Goal: Find specific page/section: Find specific page/section

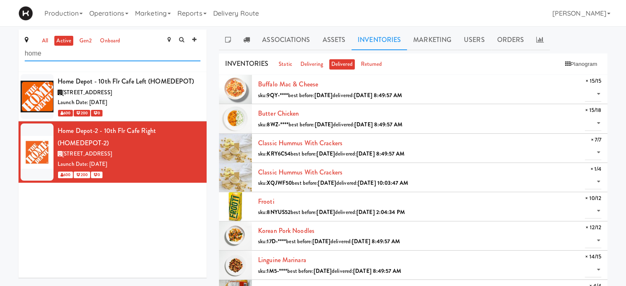
click at [89, 60] on input "home" at bounding box center [113, 53] width 176 height 15
type input "h"
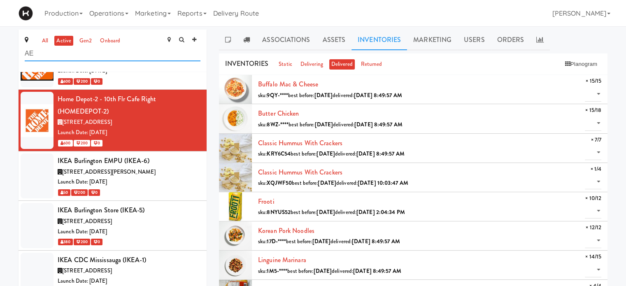
type input "A"
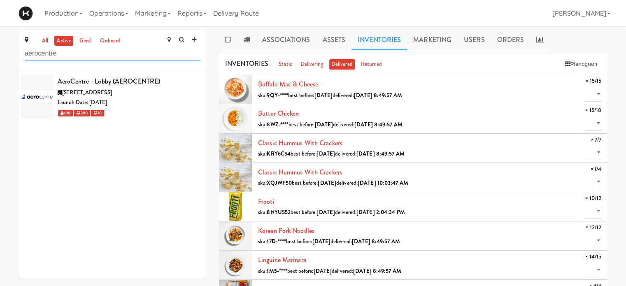
type input "aerocentre"
click at [137, 82] on div "AeroCentre - Lobby (AEROCENTRE)" at bounding box center [129, 81] width 143 height 12
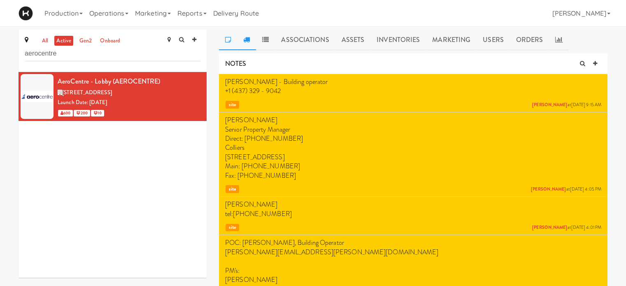
click at [254, 37] on link at bounding box center [246, 40] width 19 height 21
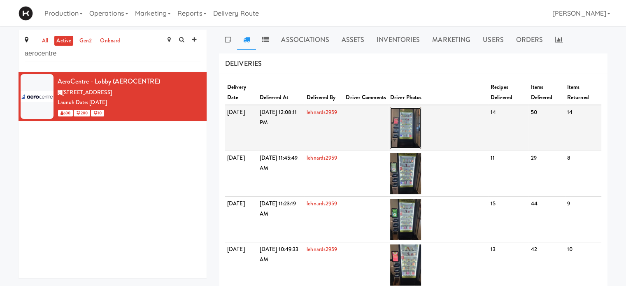
click at [417, 123] on img at bounding box center [405, 127] width 31 height 41
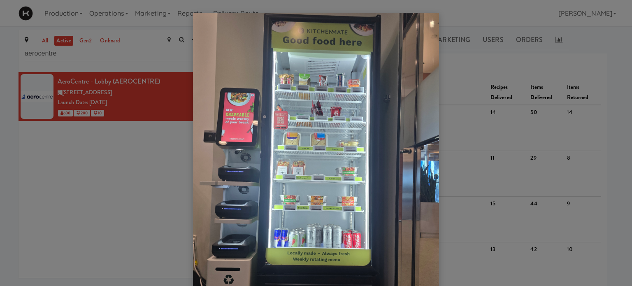
click at [566, 68] on div at bounding box center [316, 143] width 632 height 286
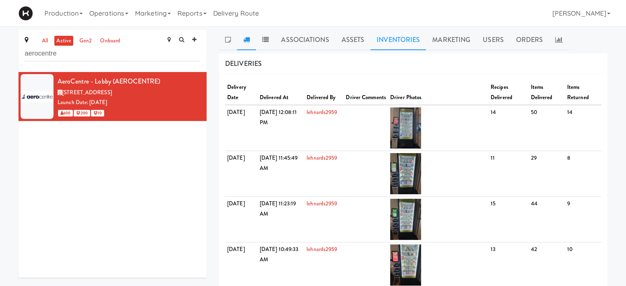
click at [391, 39] on link "Inventories" at bounding box center [398, 40] width 56 height 21
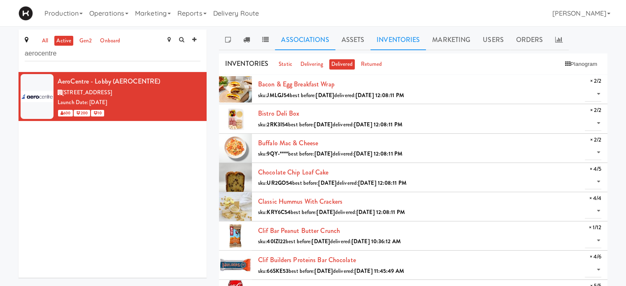
click at [298, 40] on link "Associations" at bounding box center [305, 40] width 60 height 21
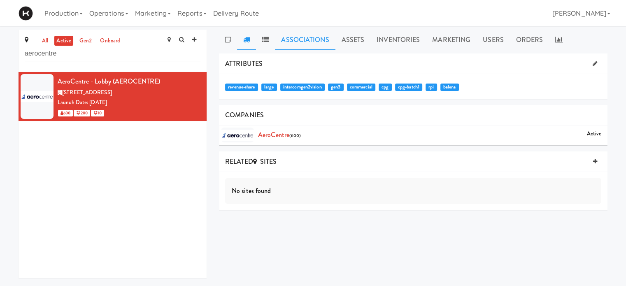
click at [247, 37] on icon at bounding box center [246, 39] width 7 height 7
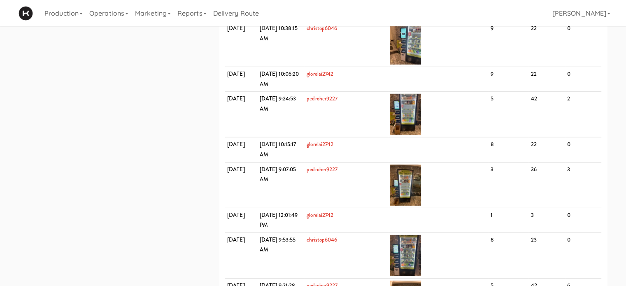
scroll to position [2380, 0]
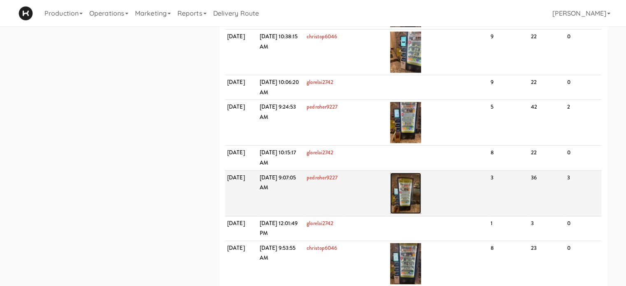
click at [414, 179] on img at bounding box center [405, 193] width 31 height 41
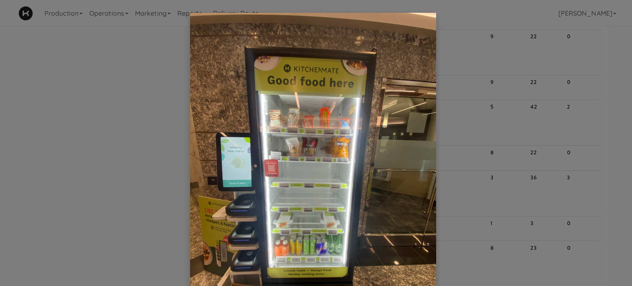
click at [607, 47] on div at bounding box center [316, 143] width 632 height 286
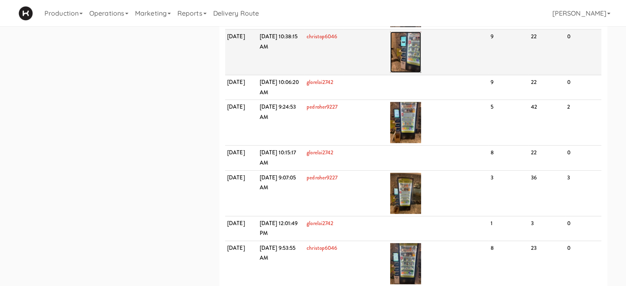
click at [408, 49] on img at bounding box center [405, 52] width 31 height 41
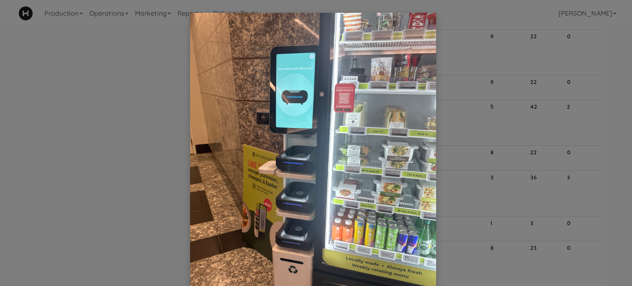
click at [610, 35] on div at bounding box center [316, 143] width 632 height 286
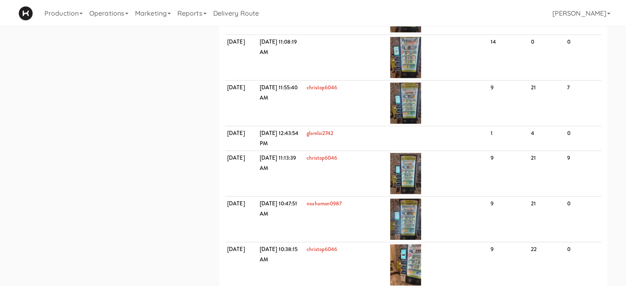
scroll to position [2159, 0]
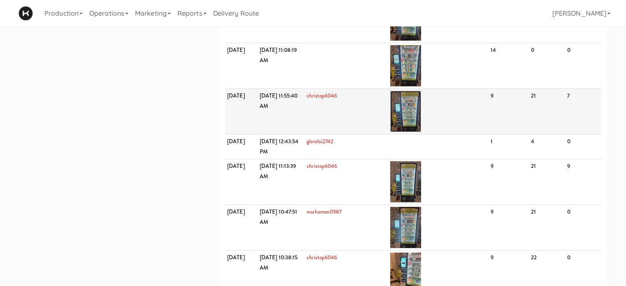
click at [421, 112] on img at bounding box center [405, 111] width 31 height 41
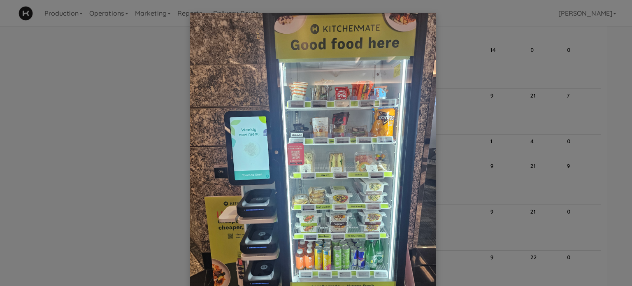
click at [542, 62] on div at bounding box center [316, 143] width 632 height 286
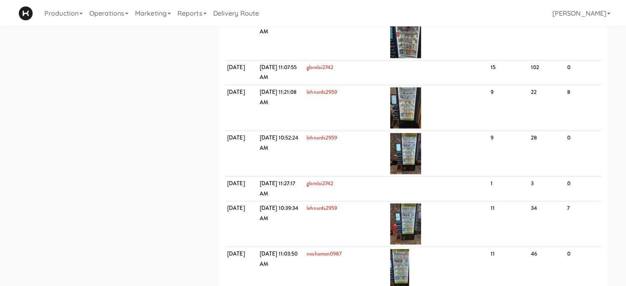
scroll to position [769, 0]
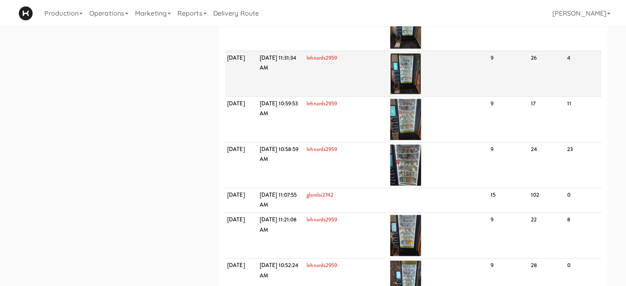
click at [421, 75] on img at bounding box center [405, 73] width 31 height 41
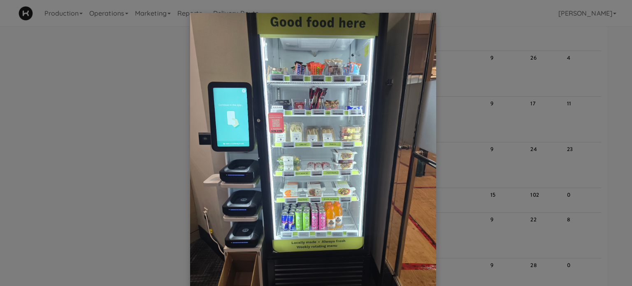
click at [478, 76] on div at bounding box center [316, 143] width 632 height 286
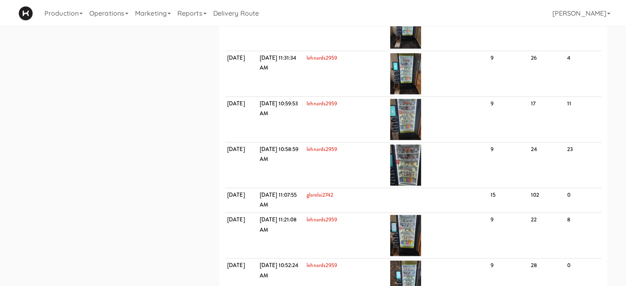
scroll to position [939, 0]
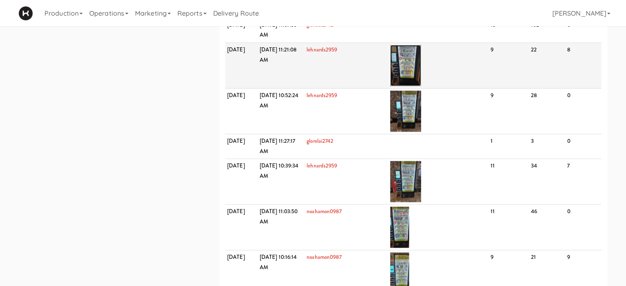
click at [418, 58] on img at bounding box center [405, 65] width 31 height 41
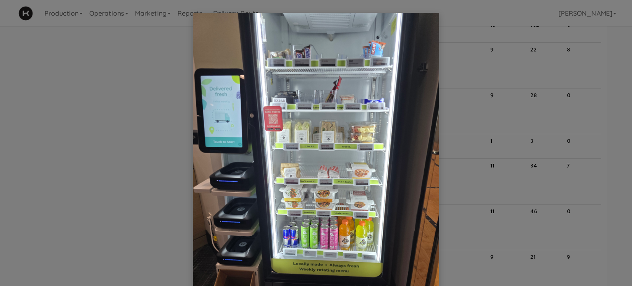
click at [593, 76] on div at bounding box center [316, 143] width 632 height 286
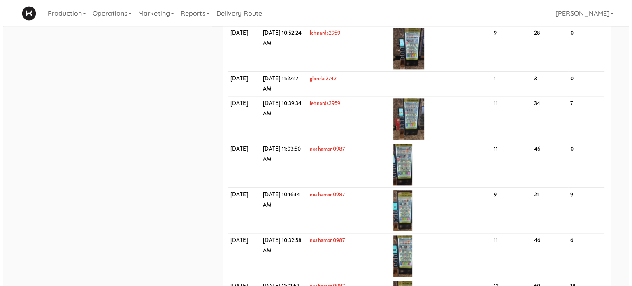
scroll to position [1030, 0]
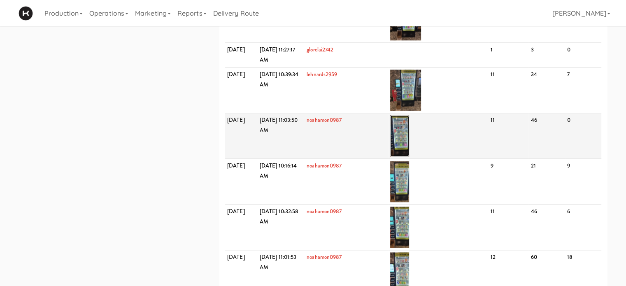
click at [410, 136] on img at bounding box center [399, 135] width 19 height 41
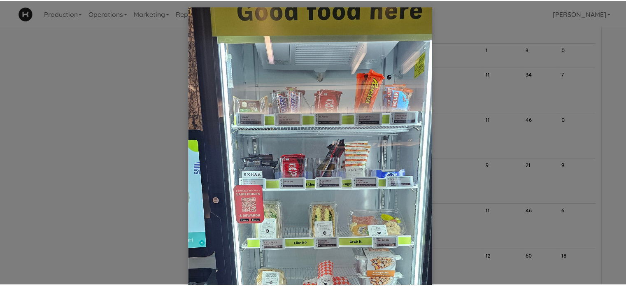
scroll to position [0, 0]
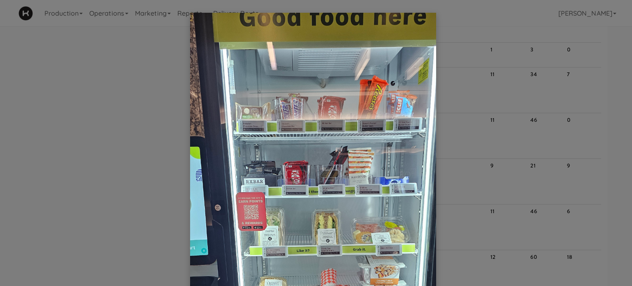
click at [501, 21] on div at bounding box center [316, 143] width 632 height 286
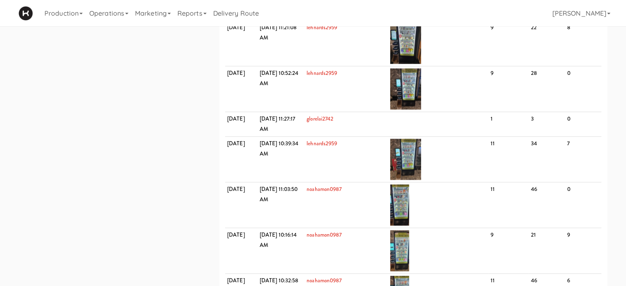
scroll to position [953, 0]
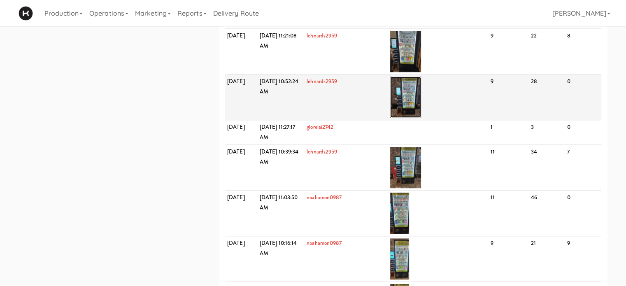
click at [421, 92] on img at bounding box center [405, 97] width 31 height 41
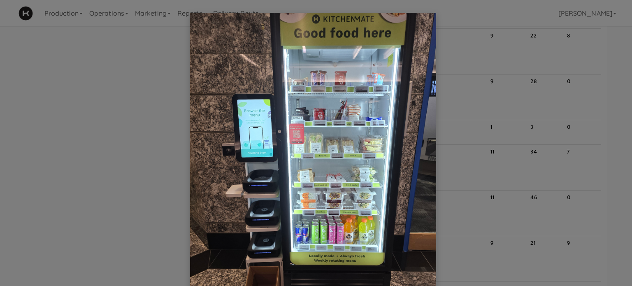
click at [475, 58] on div at bounding box center [316, 143] width 632 height 286
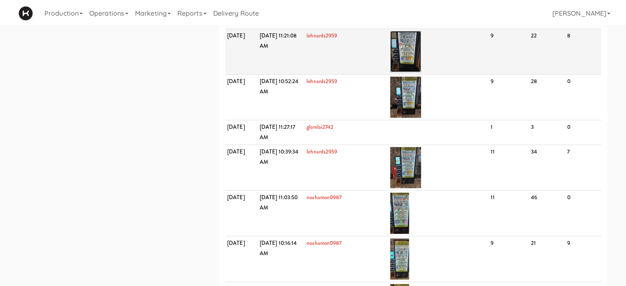
click at [421, 49] on img at bounding box center [405, 51] width 31 height 41
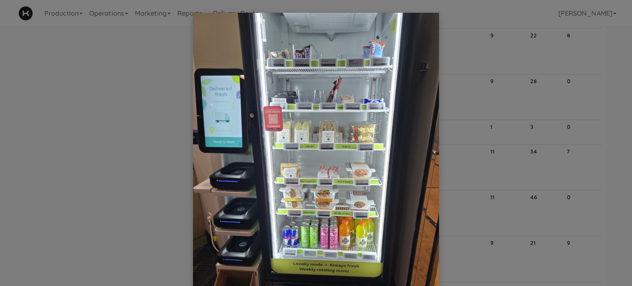
click at [475, 55] on div at bounding box center [316, 143] width 632 height 286
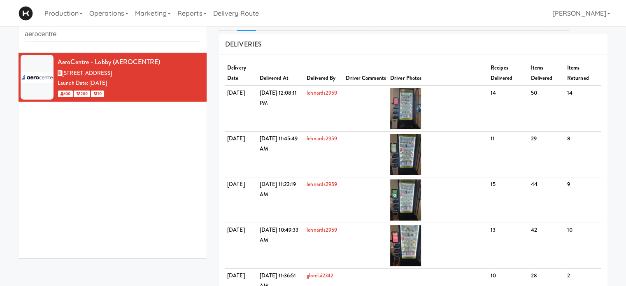
scroll to position [0, 0]
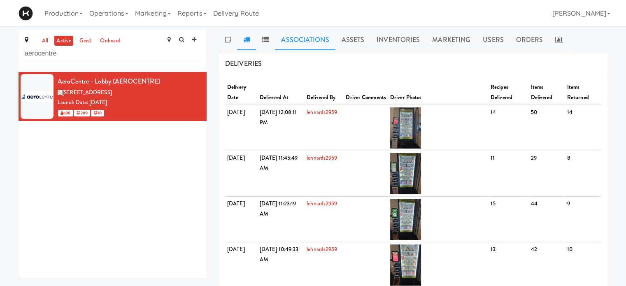
click at [308, 40] on link "Associations" at bounding box center [305, 40] width 60 height 21
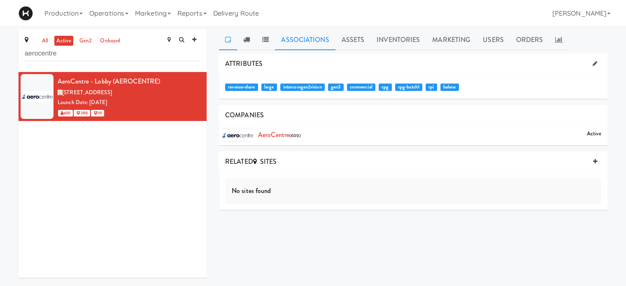
click at [225, 44] on link at bounding box center [228, 40] width 18 height 21
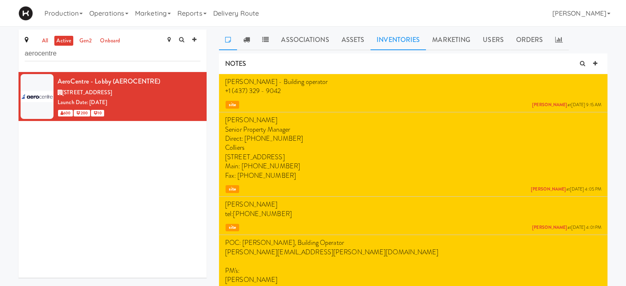
click at [413, 39] on link "Inventories" at bounding box center [398, 40] width 56 height 21
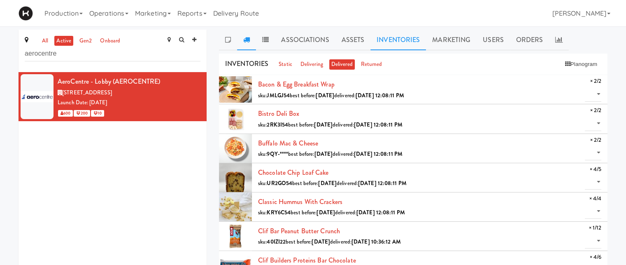
click at [245, 36] on icon at bounding box center [246, 39] width 7 height 7
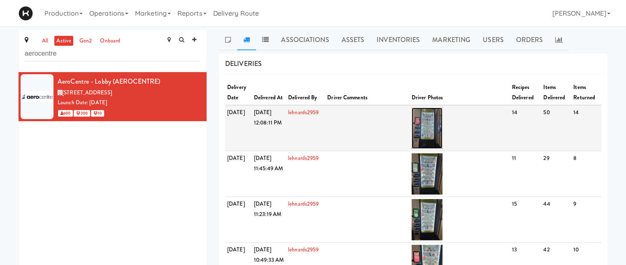
click at [427, 135] on img at bounding box center [427, 127] width 31 height 41
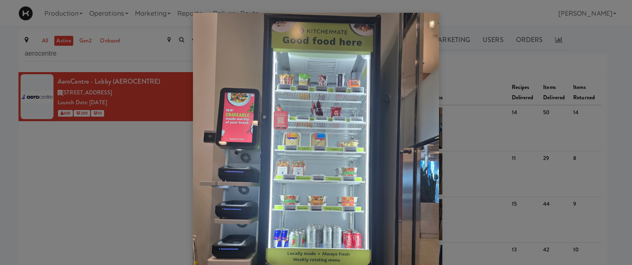
click at [599, 66] on div at bounding box center [316, 132] width 632 height 265
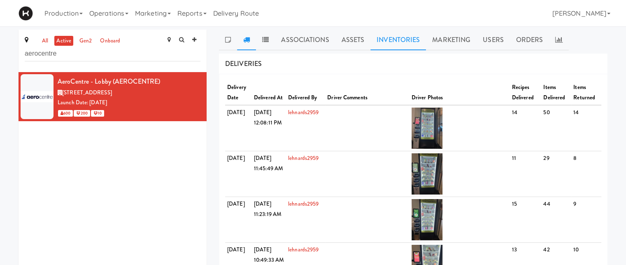
click at [384, 42] on link "Inventories" at bounding box center [398, 40] width 56 height 21
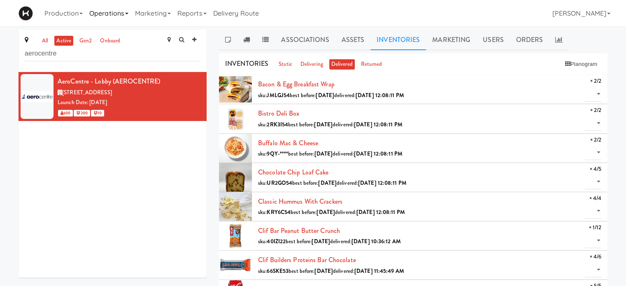
click at [115, 13] on link "Operations" at bounding box center [109, 13] width 46 height 26
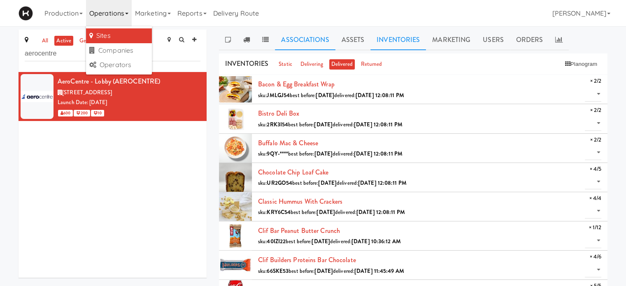
click at [303, 37] on link "Associations" at bounding box center [305, 40] width 60 height 21
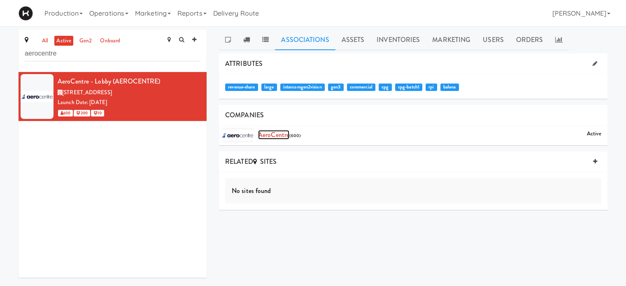
click at [278, 134] on link "AeroCentre" at bounding box center [273, 134] width 31 height 9
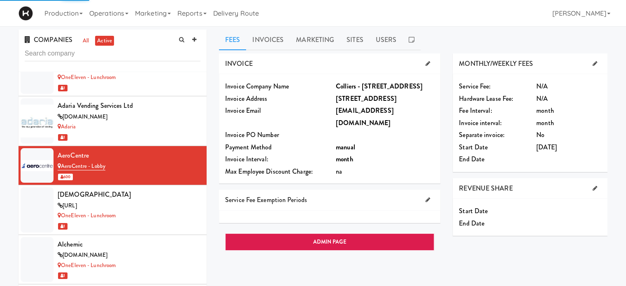
scroll to position [490, 0]
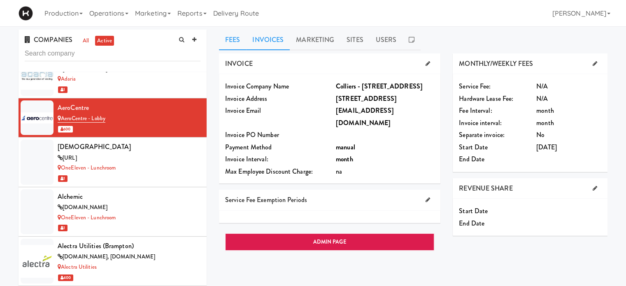
click at [274, 39] on link "Invoices" at bounding box center [268, 40] width 44 height 21
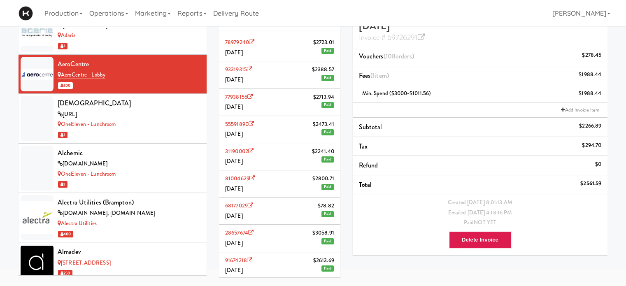
scroll to position [76, 0]
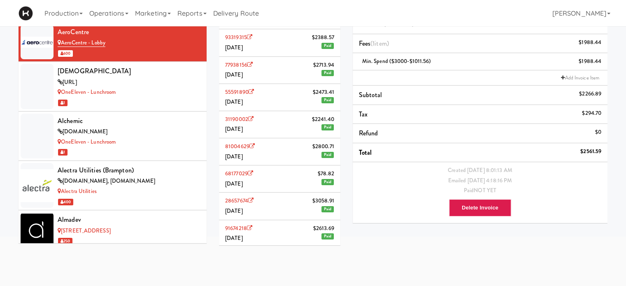
click at [280, 229] on li "91674218 $2613.69 January 2024 Paid" at bounding box center [279, 233] width 121 height 27
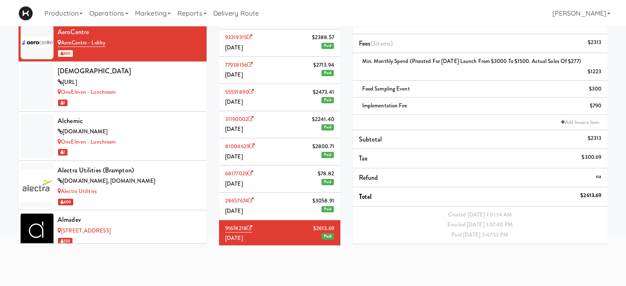
click at [261, 198] on li "28657674 $3058.91 February 2024 Paid" at bounding box center [279, 206] width 121 height 27
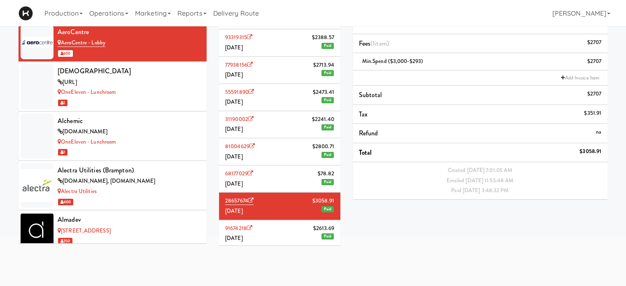
click at [284, 158] on li "81004629 $2800.71 March 2024 Paid" at bounding box center [279, 151] width 121 height 27
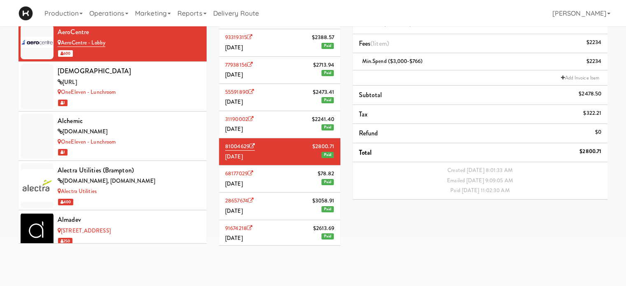
click at [278, 122] on li "31190002 $2241.40 April 2024 Paid" at bounding box center [279, 124] width 121 height 27
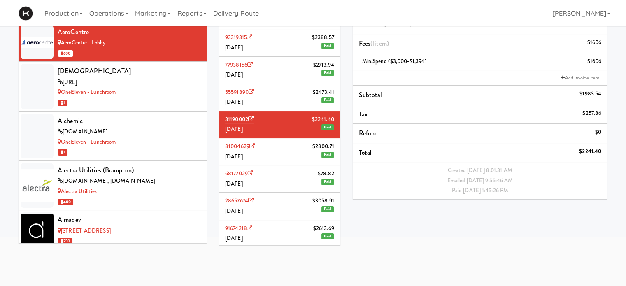
click at [270, 96] on li "55591890 $2473.41 May 2024 Paid" at bounding box center [279, 97] width 121 height 27
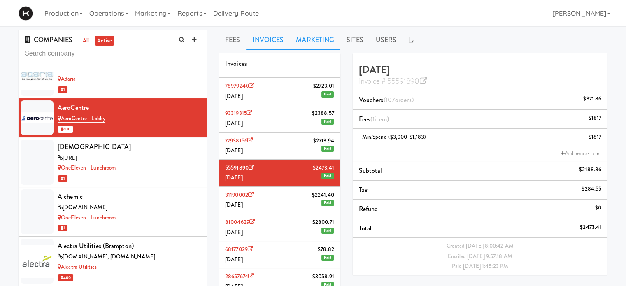
click at [319, 48] on link "Marketing" at bounding box center [315, 40] width 51 height 21
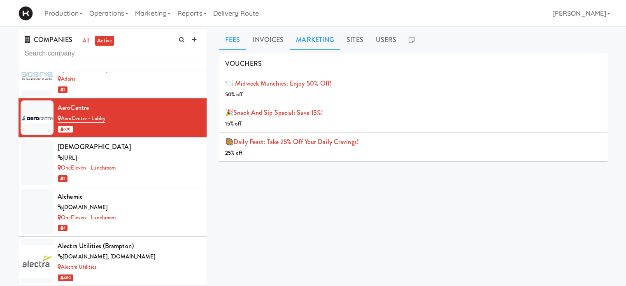
click at [232, 44] on link "Fees" at bounding box center [232, 40] width 27 height 21
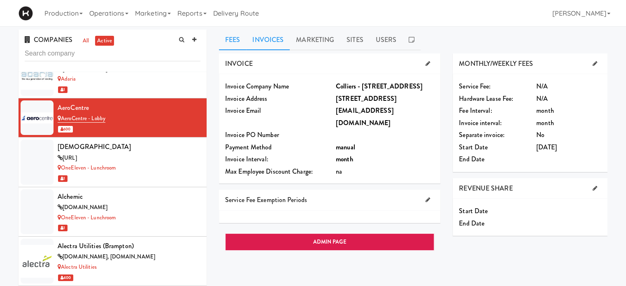
click at [275, 37] on link "Invoices" at bounding box center [268, 40] width 44 height 21
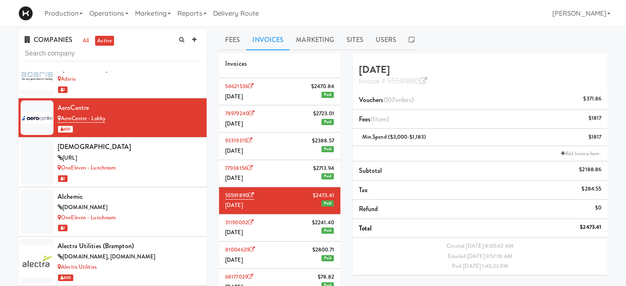
scroll to position [265, 0]
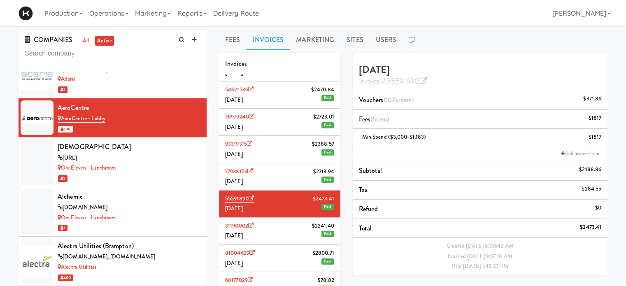
click at [287, 179] on li "77938156 $2713.94 June 2024 Paid" at bounding box center [279, 176] width 121 height 27
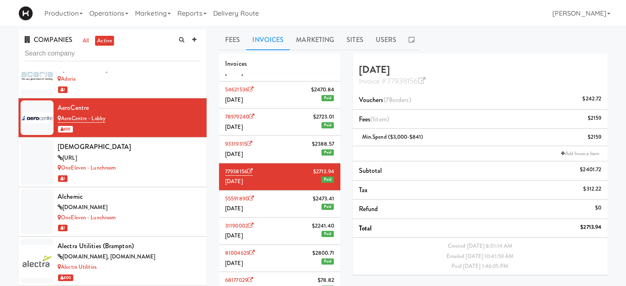
click at [264, 147] on li "93319315 $2388.57 July 2024 Paid" at bounding box center [279, 149] width 121 height 27
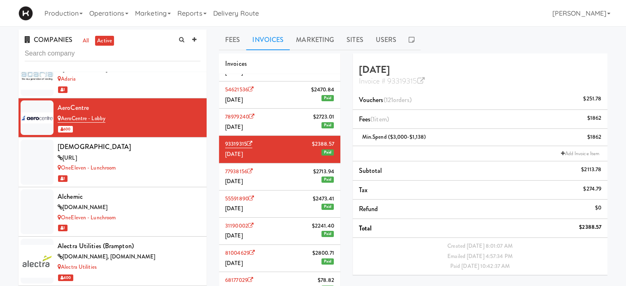
click at [281, 113] on li "78979240 $2723.01 August 2024 Paid" at bounding box center [279, 122] width 121 height 27
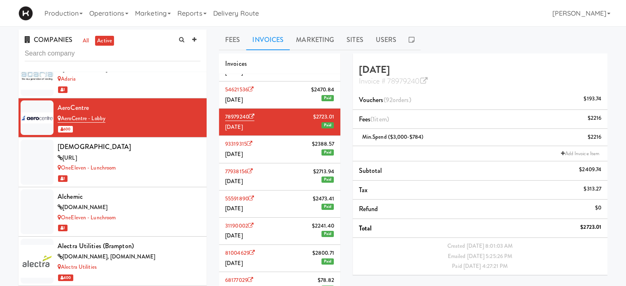
click at [287, 89] on li "54621536 $2470.84 September 2024 Paid" at bounding box center [279, 95] width 121 height 27
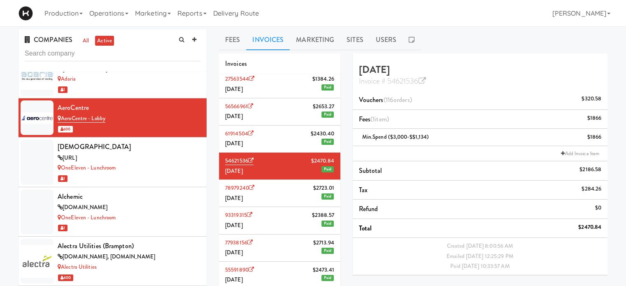
scroll to position [194, 0]
click at [292, 148] on li "61914504 $2430.40 October 2024 Paid" at bounding box center [279, 139] width 121 height 27
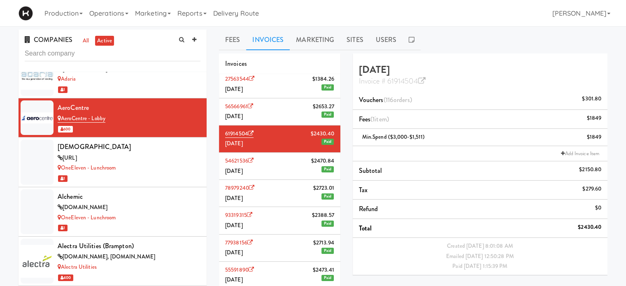
click at [284, 111] on li "56566961 $2653.27 November 2024 Paid" at bounding box center [279, 111] width 121 height 27
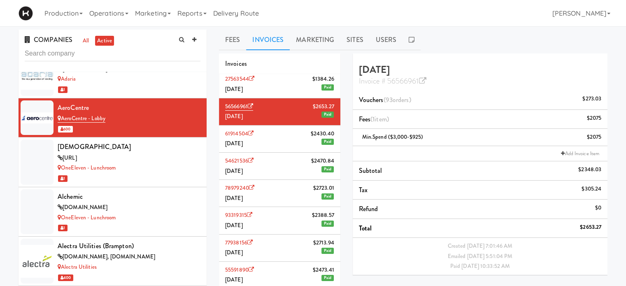
click at [278, 81] on li "27563544 $1384.26 December 2024 Paid" at bounding box center [279, 84] width 121 height 27
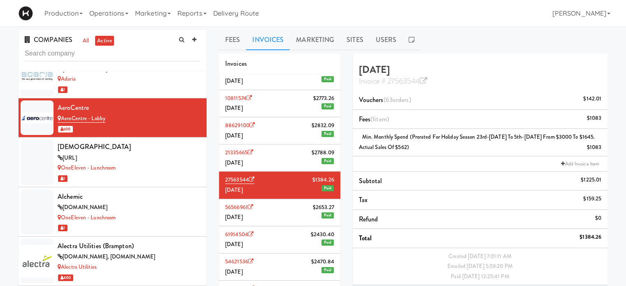
scroll to position [91, 0]
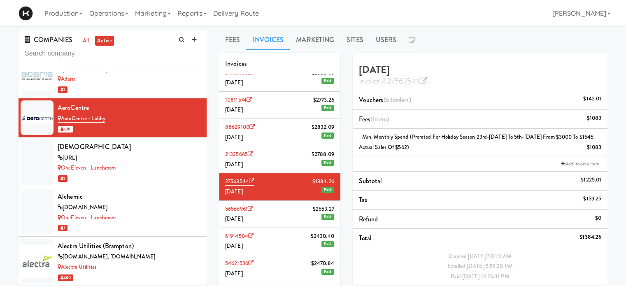
click at [286, 161] on li "21335665 $2788.09 January 2025 Paid" at bounding box center [279, 159] width 121 height 27
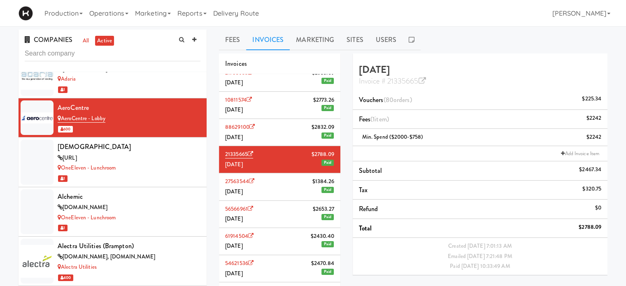
click at [287, 184] on li "27563544 $1384.26 December 2024 Paid" at bounding box center [279, 186] width 121 height 27
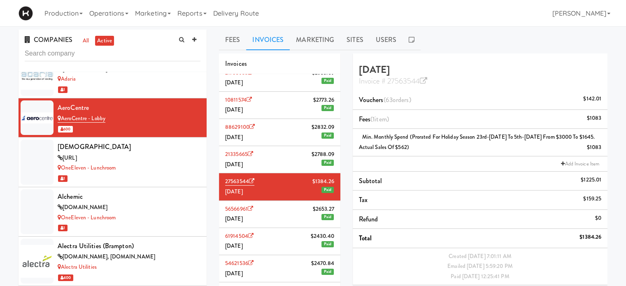
click at [286, 156] on li "21335665 $2788.09 January 2025 Paid" at bounding box center [279, 159] width 121 height 27
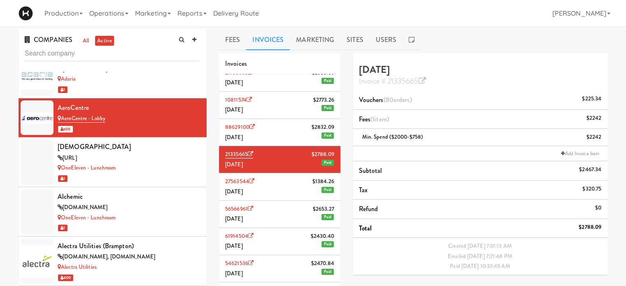
click at [289, 140] on li "88629100 $2832.09 February 2025 Paid" at bounding box center [279, 132] width 121 height 27
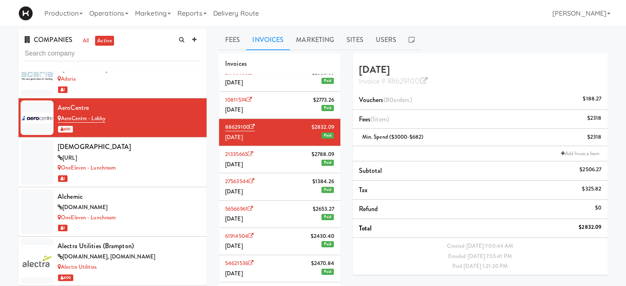
click at [288, 158] on li "21335665 $2788.09 January 2025 Paid" at bounding box center [279, 159] width 121 height 27
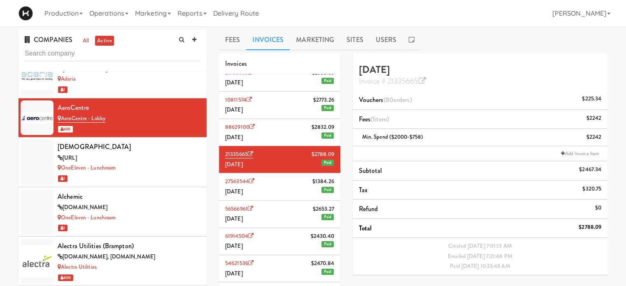
click at [276, 107] on li "10811574 $2773.26 March 2025 Paid" at bounding box center [279, 105] width 121 height 27
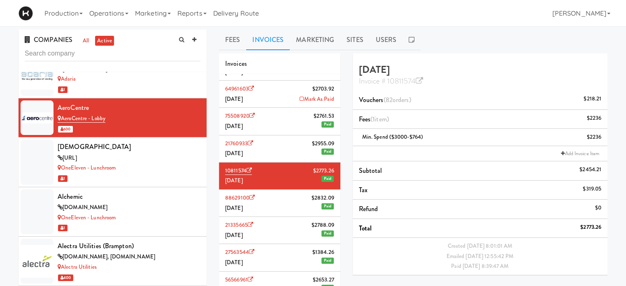
click at [272, 142] on li "21760933 $2955.09 April 2025 Paid" at bounding box center [279, 148] width 121 height 27
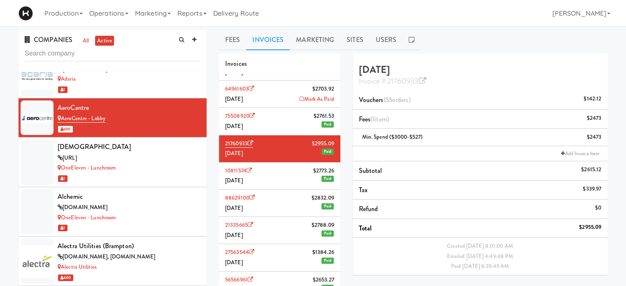
click at [272, 115] on li "75508920 $2761.53 May 2025 Paid" at bounding box center [279, 121] width 121 height 27
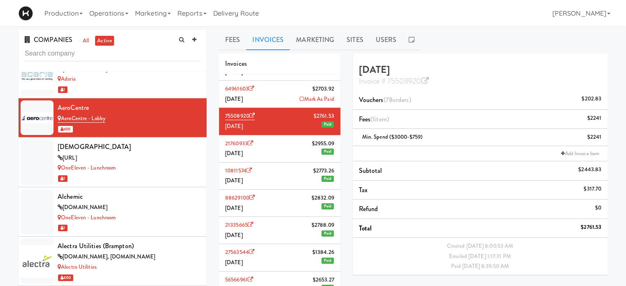
click at [277, 95] on li "64961603 $2703.92 June 2025 Mark As Paid" at bounding box center [279, 94] width 121 height 27
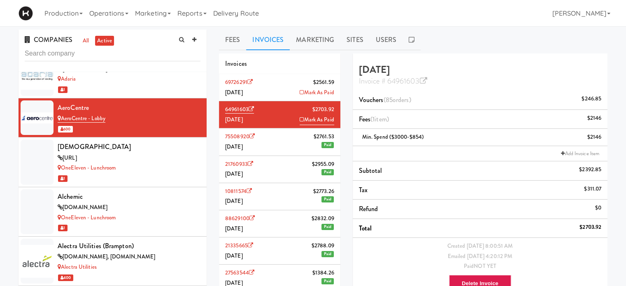
click at [267, 88] on li "69726291 $2561.59 July 2025 Mark As Paid" at bounding box center [279, 87] width 121 height 27
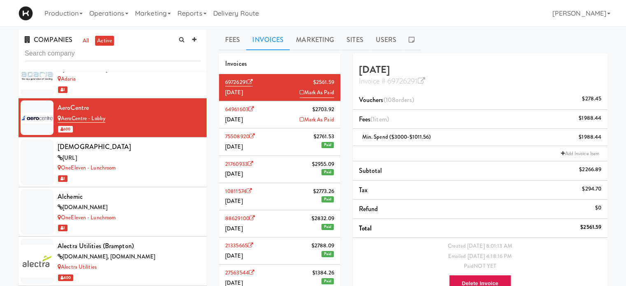
click at [273, 116] on li "64961603 $2703.92 June 2025 Mark As Paid" at bounding box center [279, 114] width 121 height 27
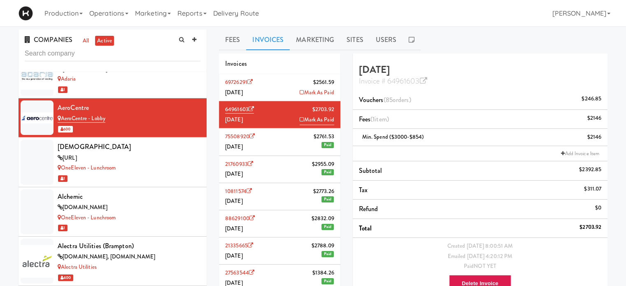
click at [278, 81] on li "69726291 $2561.59 July 2025 Mark As Paid" at bounding box center [279, 87] width 121 height 27
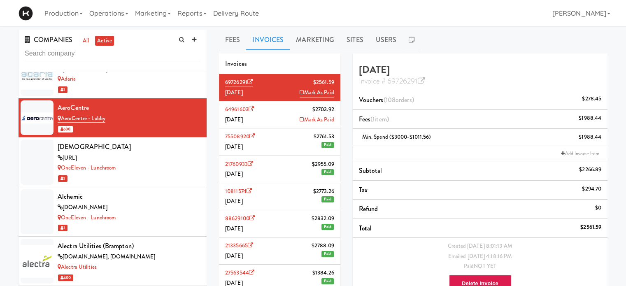
click at [276, 140] on li "75508920 $2761.53 May 2025 Paid" at bounding box center [279, 141] width 121 height 27
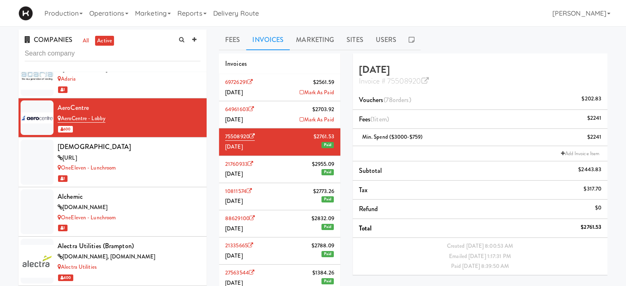
click at [278, 170] on li "21760933 $2955.09 April 2025 Paid" at bounding box center [279, 169] width 121 height 27
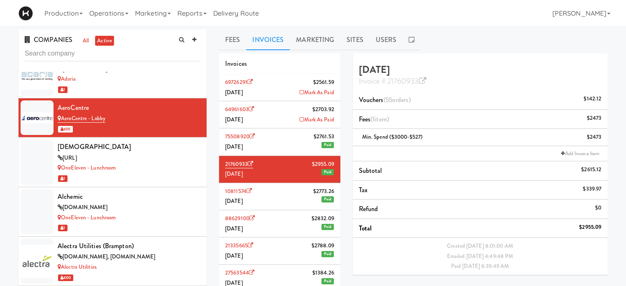
click at [278, 196] on li "10811574 $2773.26 March 2025 Paid" at bounding box center [279, 196] width 121 height 27
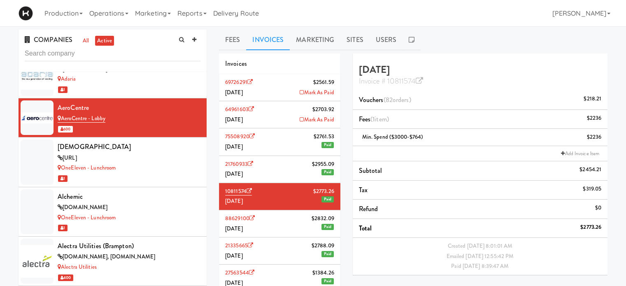
click at [273, 95] on li "69726291 $2561.59 July 2025 Mark As Paid" at bounding box center [279, 87] width 121 height 27
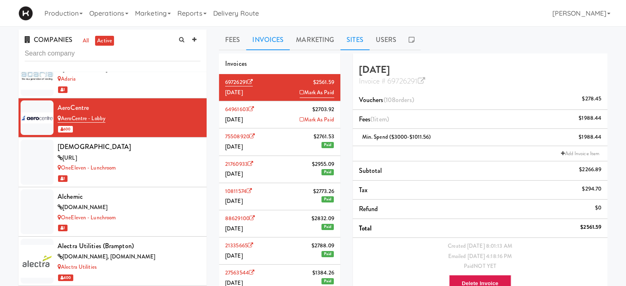
click at [350, 41] on link "Sites" at bounding box center [354, 40] width 29 height 21
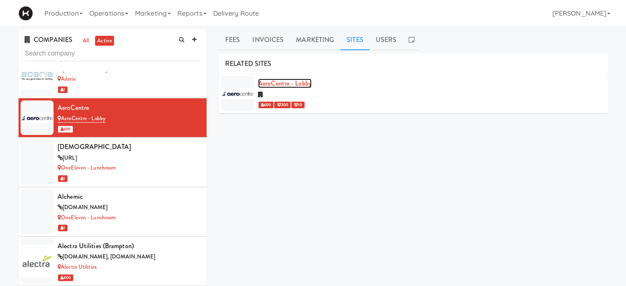
click at [308, 82] on link "AeroCentre - Lobby" at bounding box center [285, 83] width 54 height 9
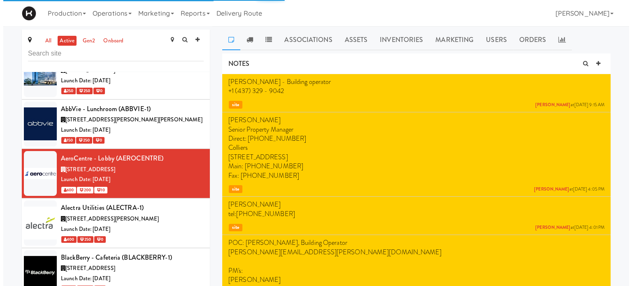
scroll to position [848, 0]
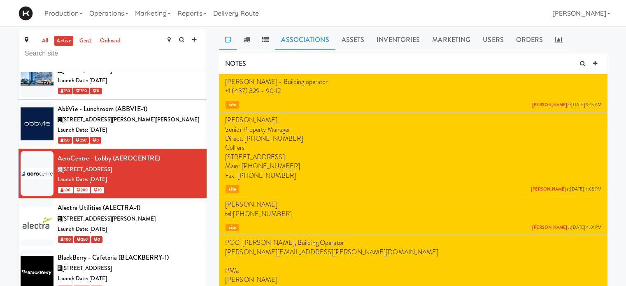
click at [313, 36] on link "Associations" at bounding box center [305, 40] width 60 height 21
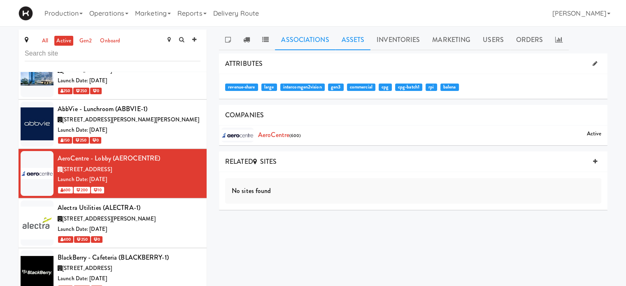
click at [344, 39] on link "Assets" at bounding box center [352, 40] width 35 height 21
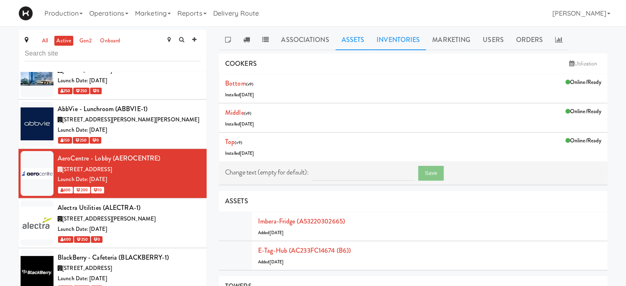
click at [397, 41] on link "Inventories" at bounding box center [398, 40] width 56 height 21
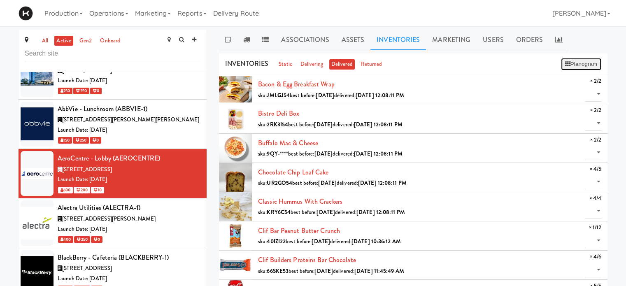
click at [595, 63] on button "Planogram" at bounding box center [581, 64] width 40 height 12
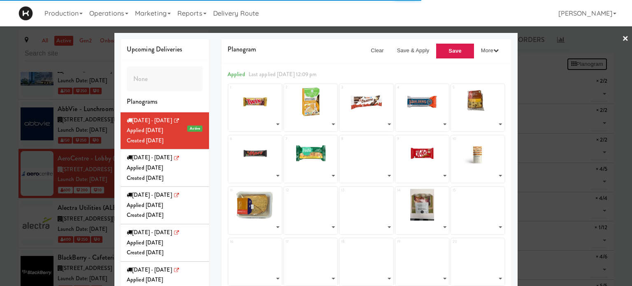
select select "number:268207"
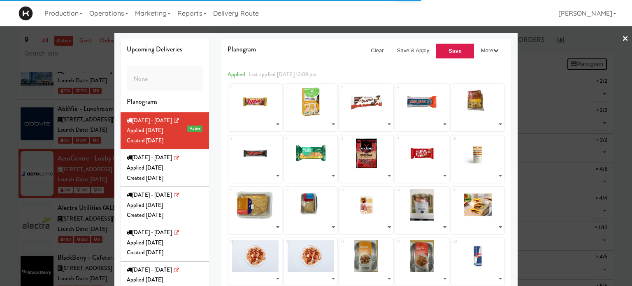
select select "number:268316"
select select "number:268161"
select select "number:264009"
select select "number:268383"
select select "number:268240"
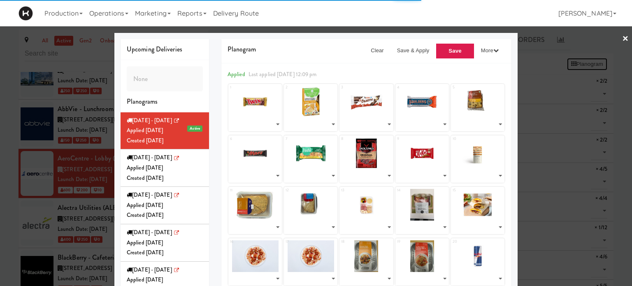
select select "number:261107"
select select "number:257235"
select select "number:268108"
select select "number:177936"
select select "number:268508"
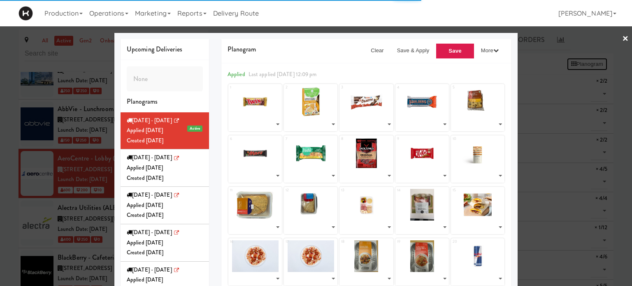
select select "number:268447"
select select "number:267226"
select select "number:267134"
select select "number:267185"
select select "number:266225"
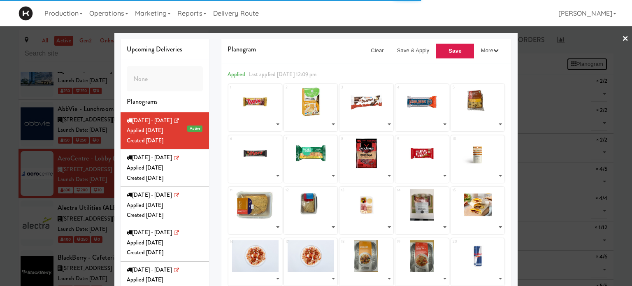
select select "number:266225"
select select "number:266286"
select select "number:266164"
select select "number:209294"
select select "number:247963"
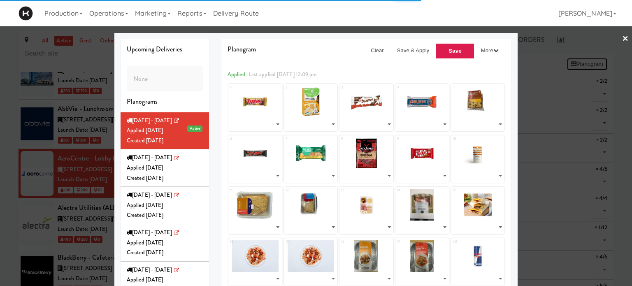
select select "number:224102"
select select "number:241004"
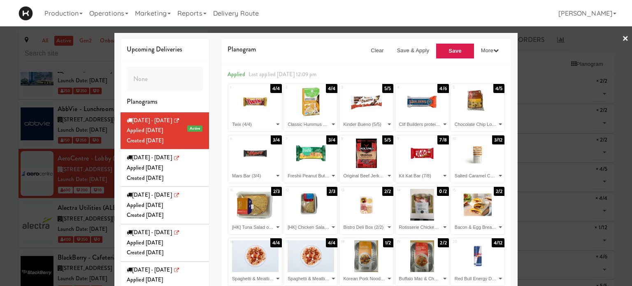
click at [622, 39] on link "×" at bounding box center [625, 39] width 7 height 26
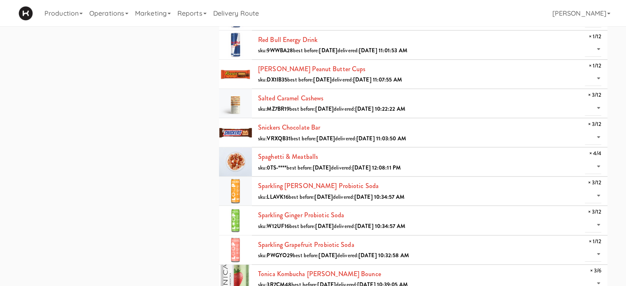
scroll to position [834, 0]
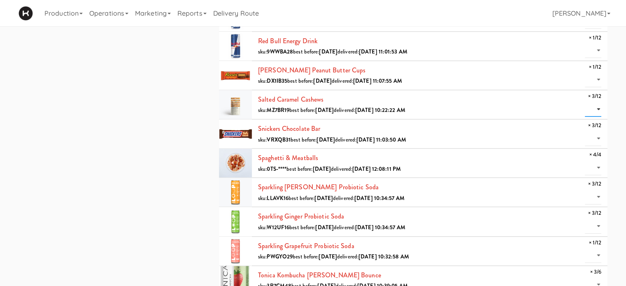
click at [599, 107] on select "0 1 2 3" at bounding box center [593, 109] width 16 height 15
click at [599, 161] on select "0 1 2 3 4" at bounding box center [593, 167] width 16 height 15
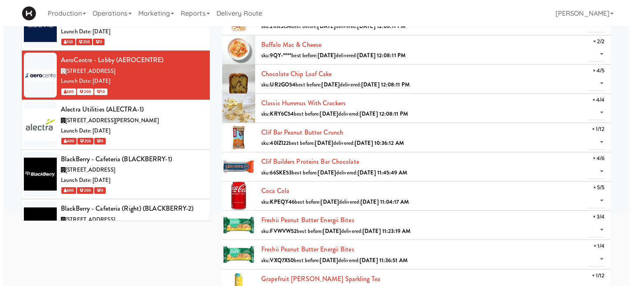
scroll to position [0, 0]
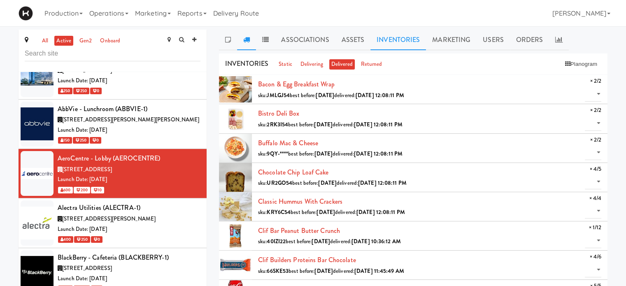
click at [248, 37] on icon at bounding box center [246, 39] width 7 height 7
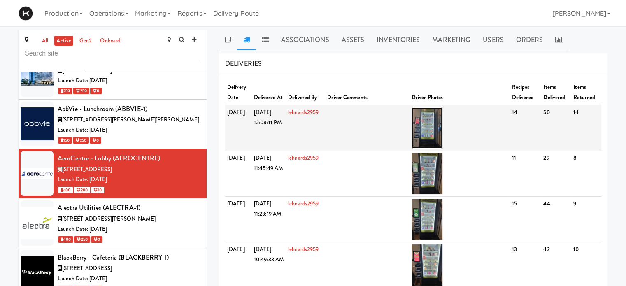
click at [440, 120] on img at bounding box center [427, 127] width 31 height 41
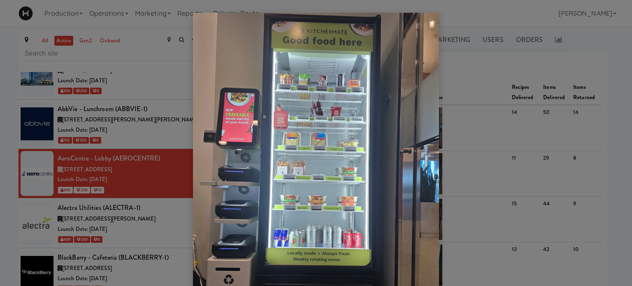
click at [327, 176] on img at bounding box center [316, 177] width 246 height 328
click at [601, 77] on div at bounding box center [316, 143] width 632 height 286
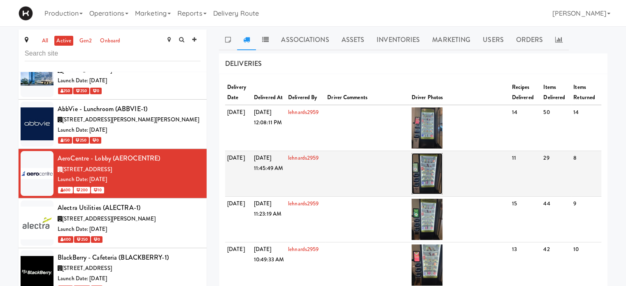
click at [434, 168] on img at bounding box center [427, 173] width 31 height 41
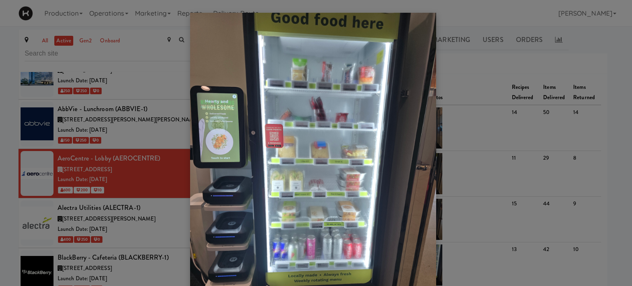
click at [611, 154] on div at bounding box center [316, 143] width 632 height 286
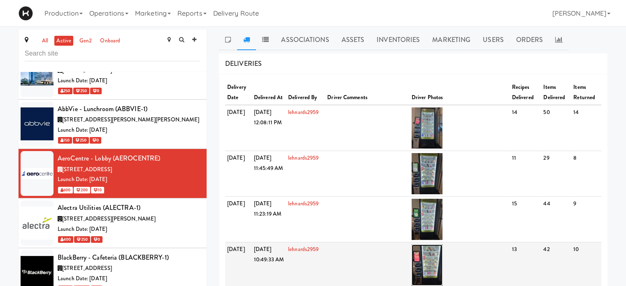
click at [429, 260] on img at bounding box center [427, 265] width 31 height 41
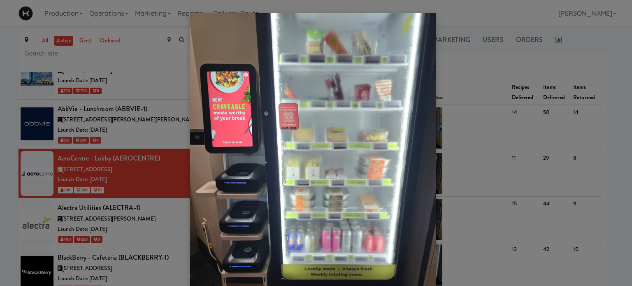
click at [598, 189] on div at bounding box center [316, 143] width 632 height 286
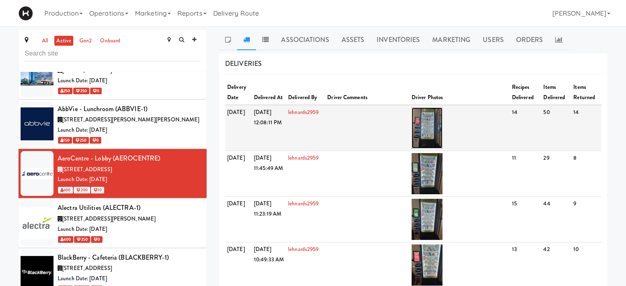
click at [436, 121] on img at bounding box center [427, 127] width 31 height 41
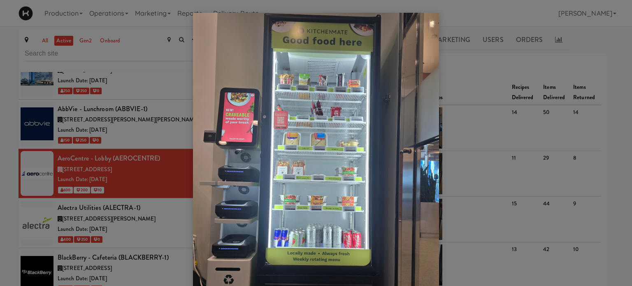
click at [353, 145] on img at bounding box center [316, 177] width 246 height 328
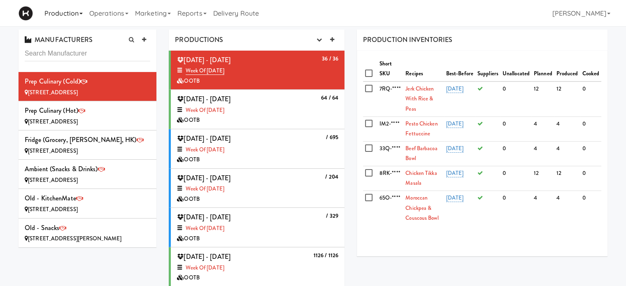
click at [82, 13] on icon at bounding box center [80, 14] width 3 height 2
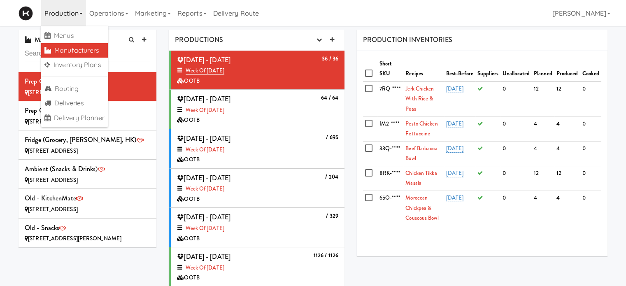
click at [82, 13] on icon at bounding box center [80, 14] width 3 height 2
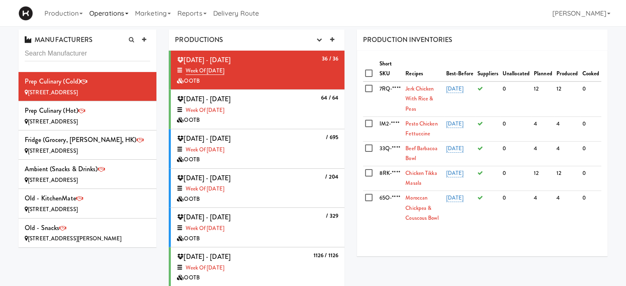
click at [114, 16] on link "Operations" at bounding box center [109, 13] width 46 height 26
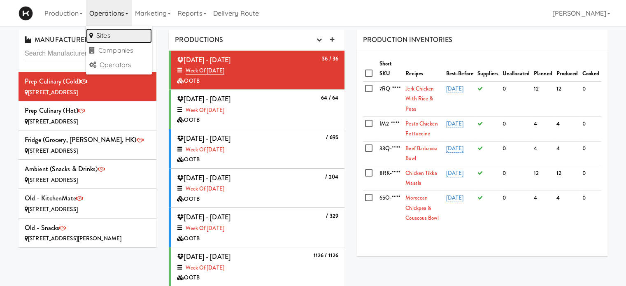
click at [116, 37] on link "Sites" at bounding box center [119, 35] width 66 height 15
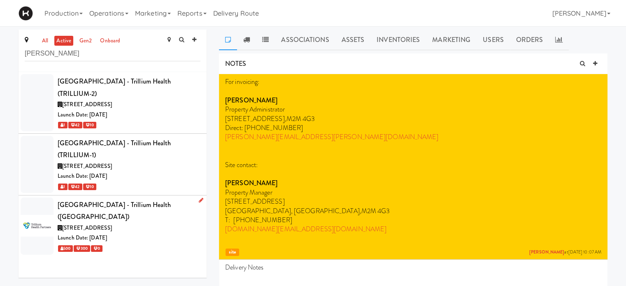
type input "[PERSON_NAME]"
click at [151, 217] on div "[GEOGRAPHIC_DATA] - Trillium Health ([GEOGRAPHIC_DATA])" at bounding box center [129, 211] width 143 height 24
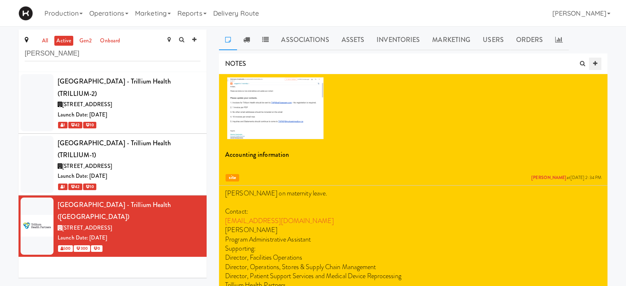
click at [596, 62] on icon at bounding box center [595, 63] width 4 height 5
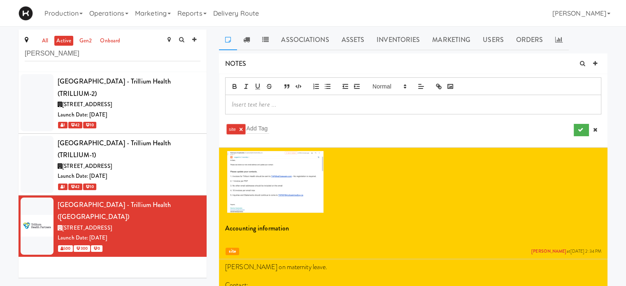
click at [429, 105] on p at bounding box center [413, 104] width 363 height 9
click at [261, 129] on input "text" at bounding box center [258, 128] width 23 height 11
click at [578, 131] on icon "submit" at bounding box center [580, 129] width 5 height 5
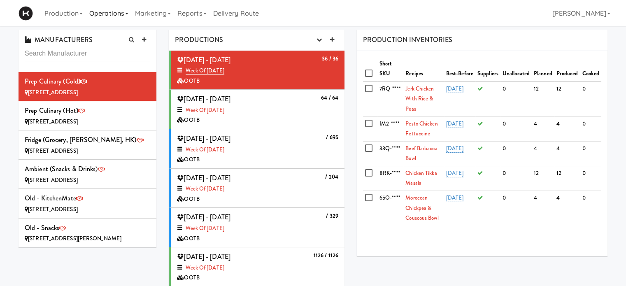
click at [102, 11] on link "Operations" at bounding box center [109, 13] width 46 height 26
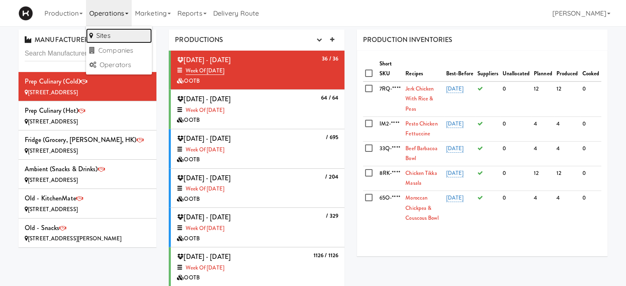
click at [121, 33] on link "Sites" at bounding box center [119, 35] width 66 height 15
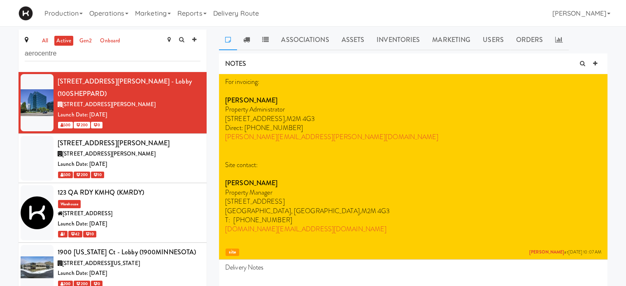
type input "aerocentre"
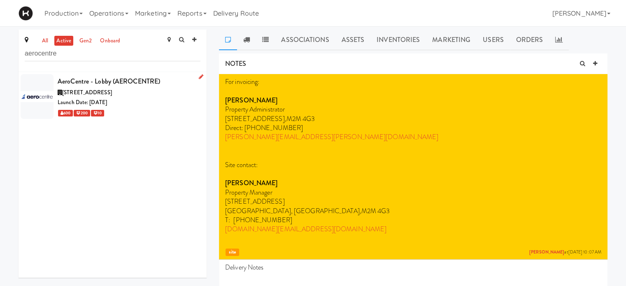
click at [168, 93] on div "[STREET_ADDRESS]" at bounding box center [129, 93] width 143 height 10
